Goal: Task Accomplishment & Management: Use online tool/utility

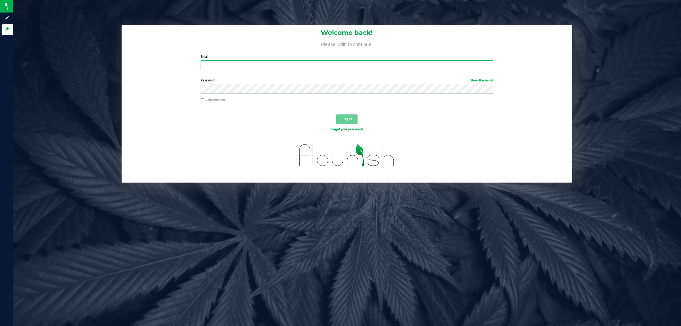
click at [226, 67] on input "Email" at bounding box center [346, 65] width 292 height 10
type input "[EMAIL_ADDRESS][DOMAIN_NAME]"
click at [336, 114] on button "Log In" at bounding box center [346, 119] width 21 height 10
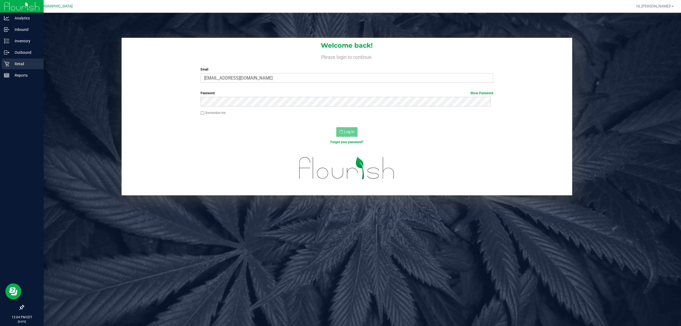
click at [17, 65] on p "Retail" at bounding box center [25, 64] width 32 height 6
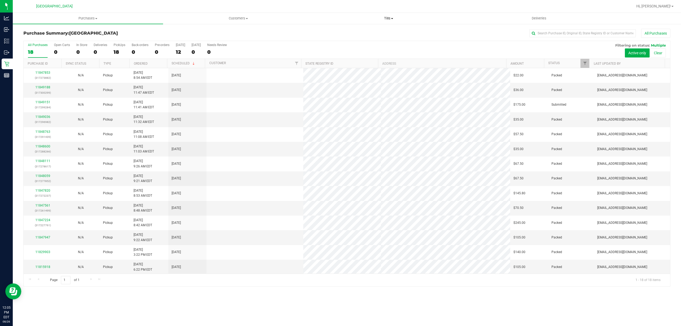
click at [389, 19] on span "Tills" at bounding box center [388, 18] width 150 height 5
click at [353, 34] on li "Manage tills" at bounding box center [388, 32] width 150 height 6
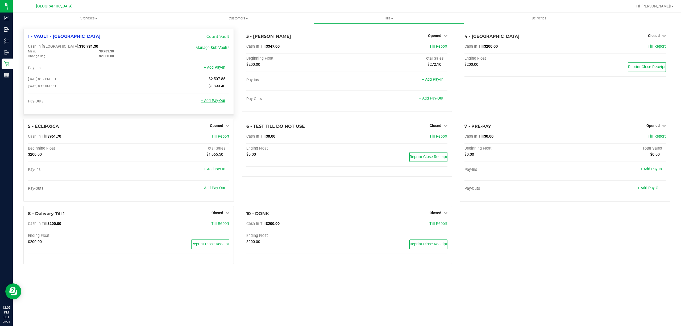
click at [217, 103] on link "+ Add Pay-Out" at bounding box center [213, 100] width 24 height 5
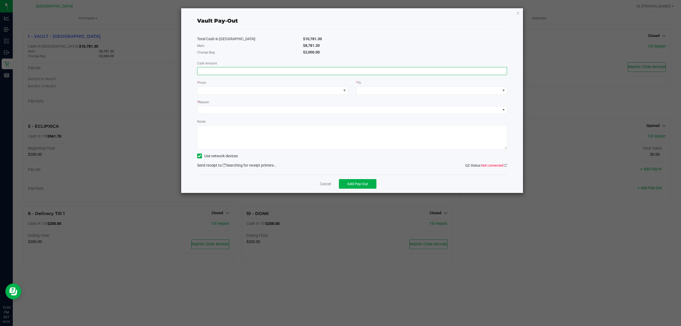
click at [255, 68] on input at bounding box center [351, 70] width 309 height 7
type input "8"
type input "$8,781.30"
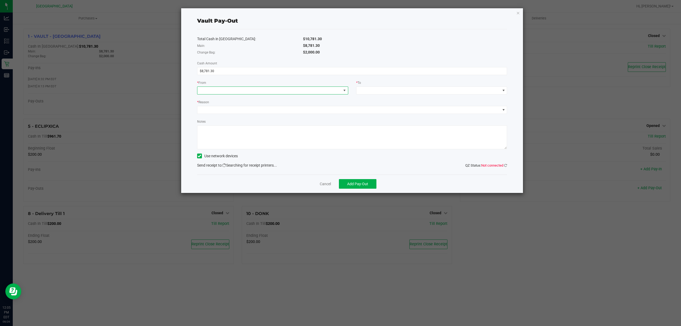
click at [230, 91] on span at bounding box center [269, 90] width 144 height 7
click at [214, 124] on span "(VAULT - [GEOGRAPHIC_DATA])" at bounding box center [236, 125] width 52 height 4
click at [374, 89] on span at bounding box center [428, 90] width 144 height 7
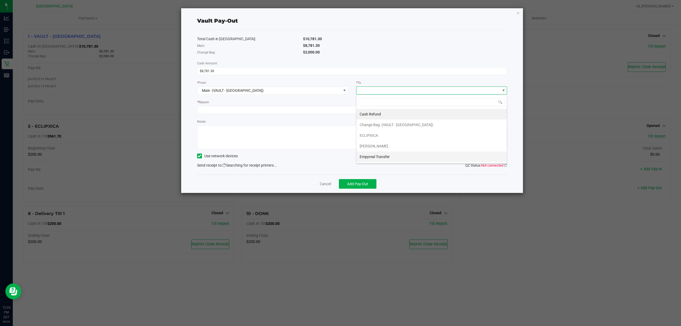
click at [379, 159] on span "Empyreal Transfer" at bounding box center [374, 156] width 30 height 4
click at [398, 92] on span "Empyreal Transfer" at bounding box center [428, 90] width 144 height 7
click at [385, 156] on span "Empyreal Transfer" at bounding box center [374, 155] width 30 height 4
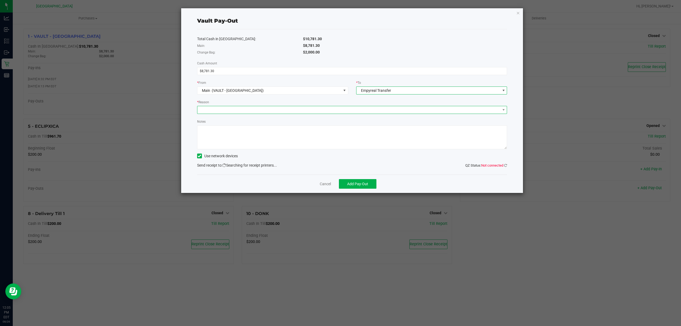
click at [210, 112] on span at bounding box center [348, 109] width 303 height 7
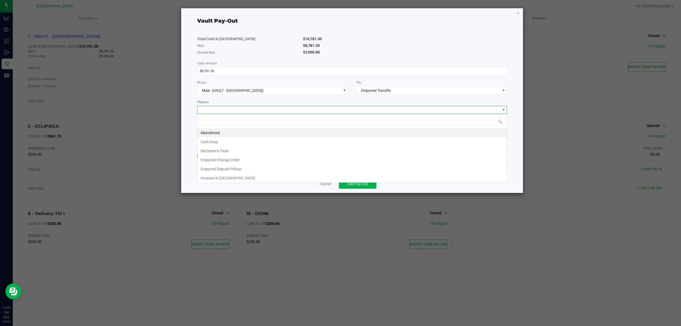
scroll to position [8, 309]
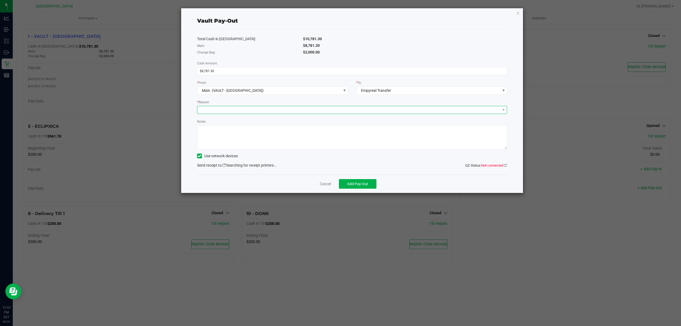
click at [203, 109] on span at bounding box center [348, 109] width 303 height 7
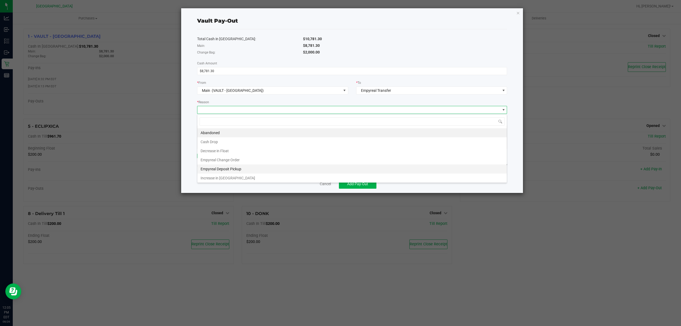
click at [229, 169] on li "Empyreal Deposit Pickup" at bounding box center [351, 168] width 309 height 9
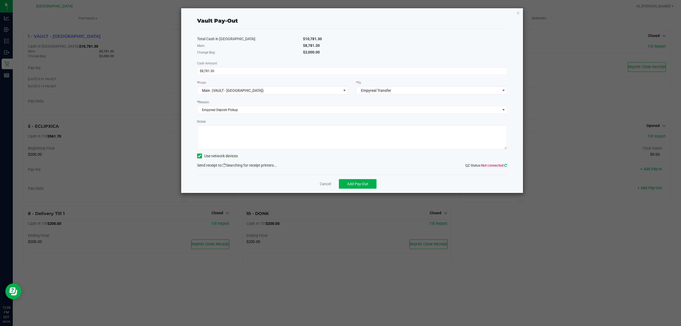
click at [504, 166] on icon at bounding box center [505, 164] width 3 height 3
click at [505, 164] on icon at bounding box center [505, 164] width 3 height 3
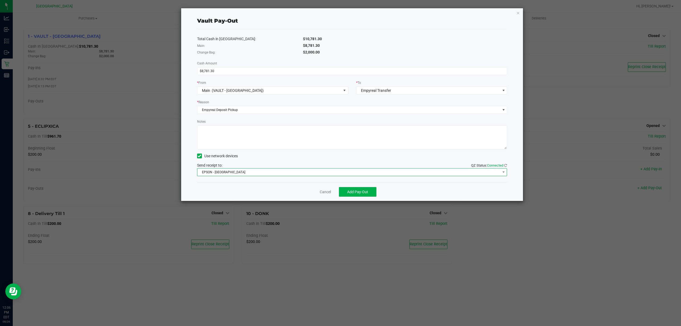
click at [217, 171] on span "EPSON - [GEOGRAPHIC_DATA]" at bounding box center [348, 171] width 303 height 7
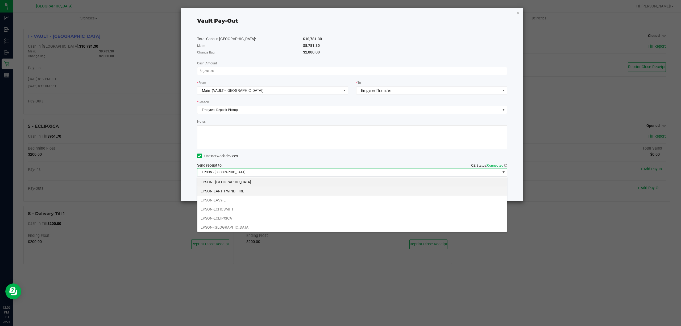
click at [232, 192] on li "EPSON-EARTH-WIND-FIRE" at bounding box center [351, 190] width 309 height 9
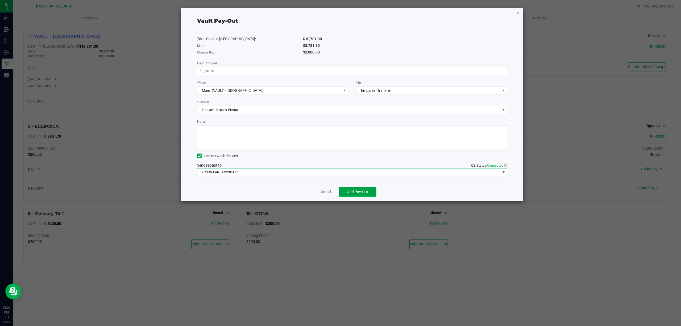
click at [353, 193] on span "Add Pay-Out" at bounding box center [357, 192] width 21 height 4
